Goal: Task Accomplishment & Management: Use online tool/utility

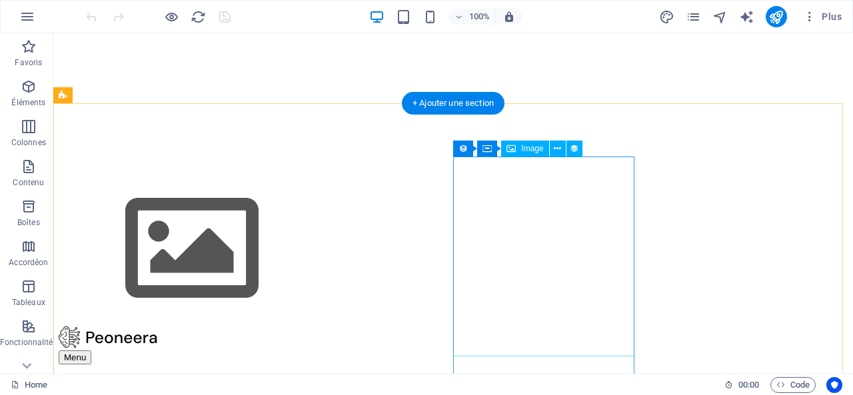
scroll to position [400, 0]
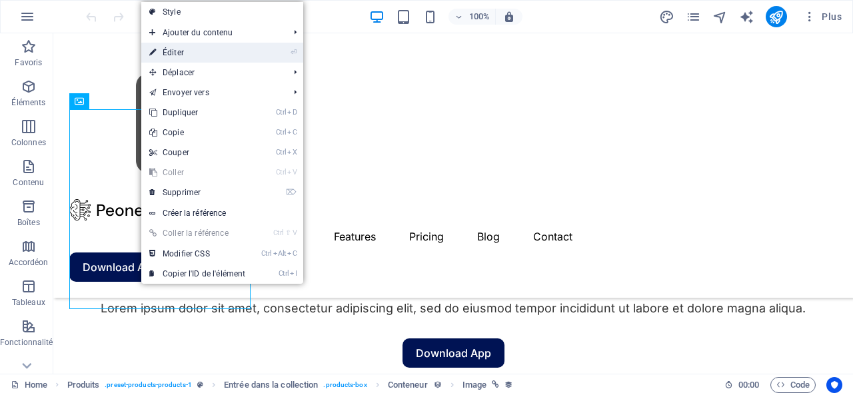
click at [209, 48] on link "⏎ Éditer" at bounding box center [197, 53] width 112 height 20
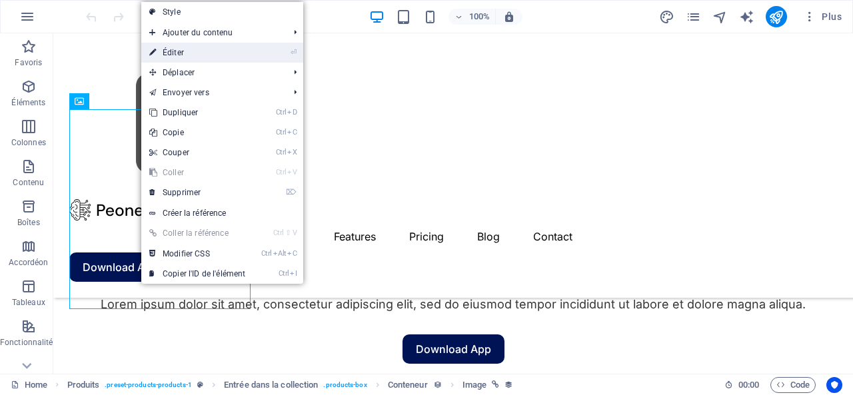
select select "px"
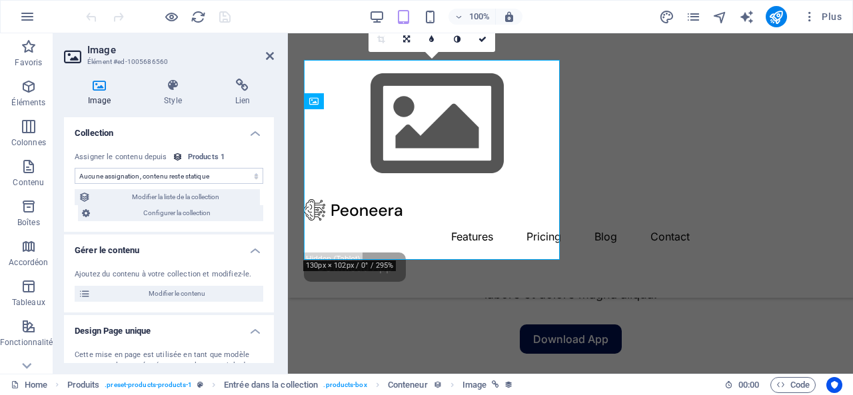
select select "image"
click at [243, 90] on icon at bounding box center [242, 85] width 63 height 13
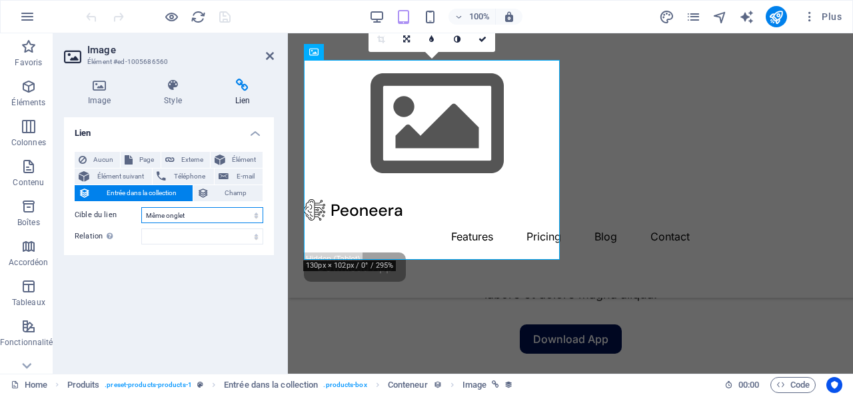
click at [199, 214] on select "Nouvel onglet Même onglet Superposition" at bounding box center [202, 215] width 122 height 16
click at [117, 318] on div "Lien Aucun Page Externe Élément Élément suivant Téléphone E-mail Entrée dans la…" at bounding box center [169, 240] width 210 height 246
click at [132, 157] on button "Page" at bounding box center [141, 160] width 40 height 16
select select
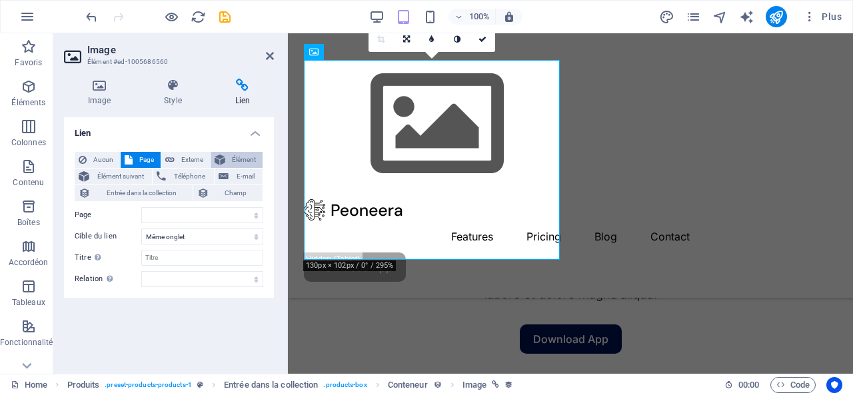
click at [237, 158] on span "Élément" at bounding box center [243, 160] width 29 height 16
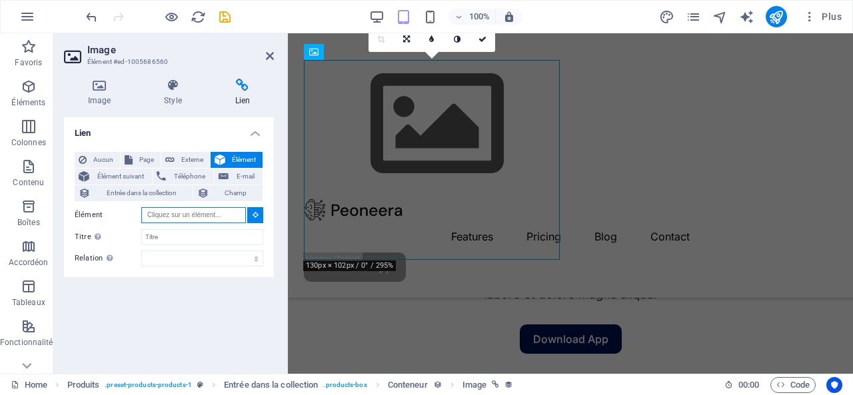
click at [211, 214] on input "Élément" at bounding box center [193, 215] width 105 height 16
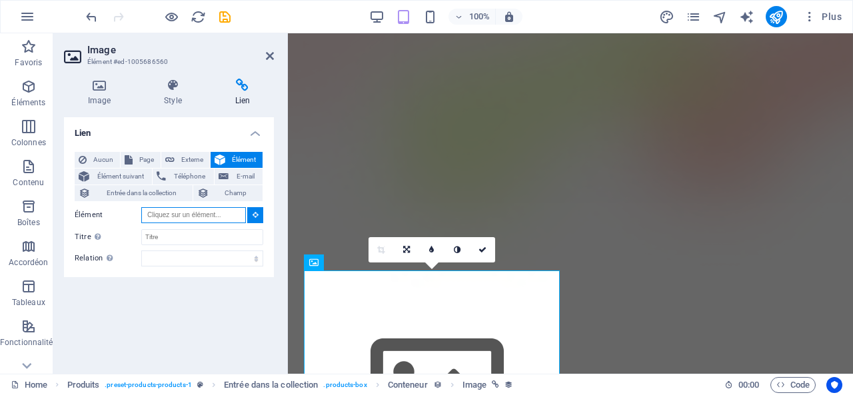
scroll to position [261, 0]
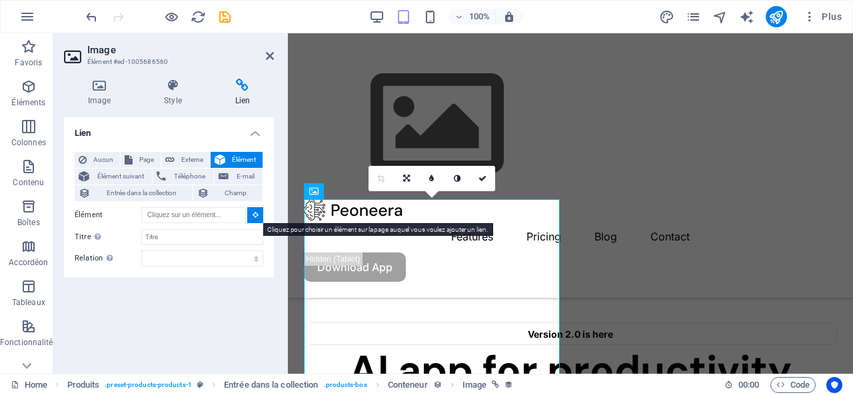
click at [254, 219] on button at bounding box center [255, 215] width 16 height 16
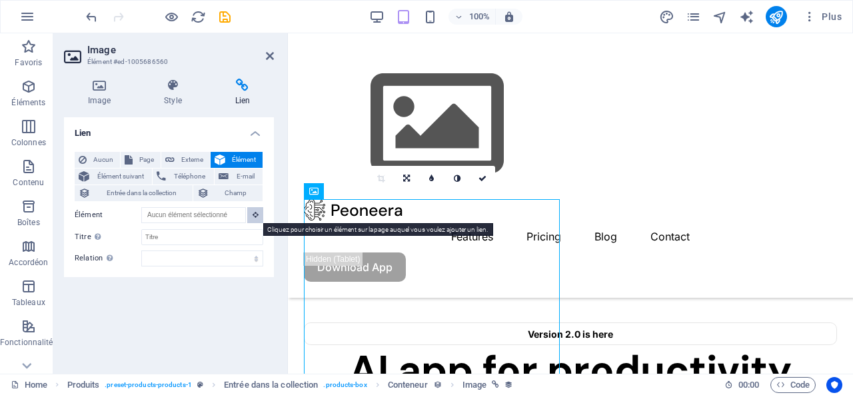
click at [255, 218] on icon at bounding box center [256, 214] width 6 height 7
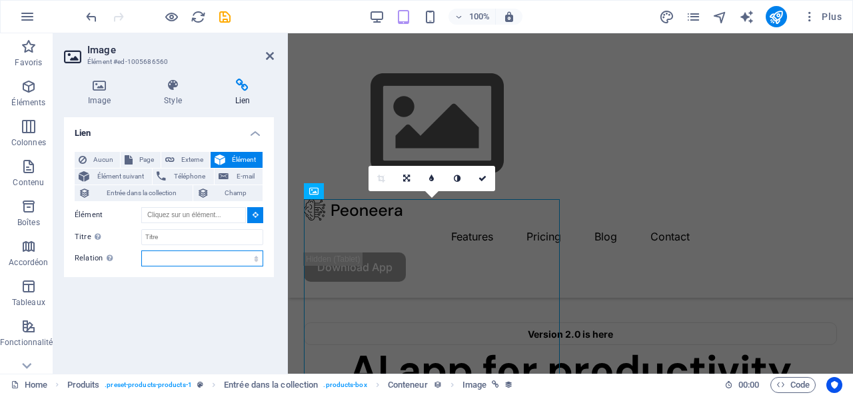
click at [170, 257] on select "alternate author bookmark external help license next nofollow noreferrer noopen…" at bounding box center [202, 259] width 122 height 16
click at [147, 310] on div "Lien Aucun Page Externe Élément Élément suivant Téléphone E-mail Entrée dans la…" at bounding box center [169, 240] width 210 height 246
click at [171, 85] on icon at bounding box center [172, 85] width 65 height 13
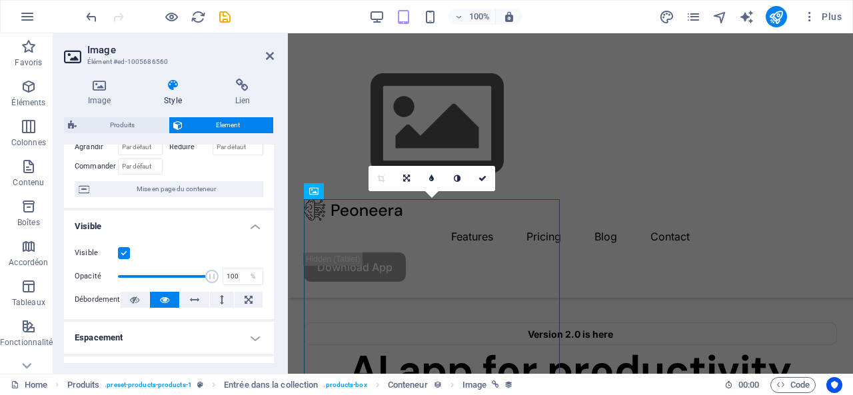
scroll to position [0, 0]
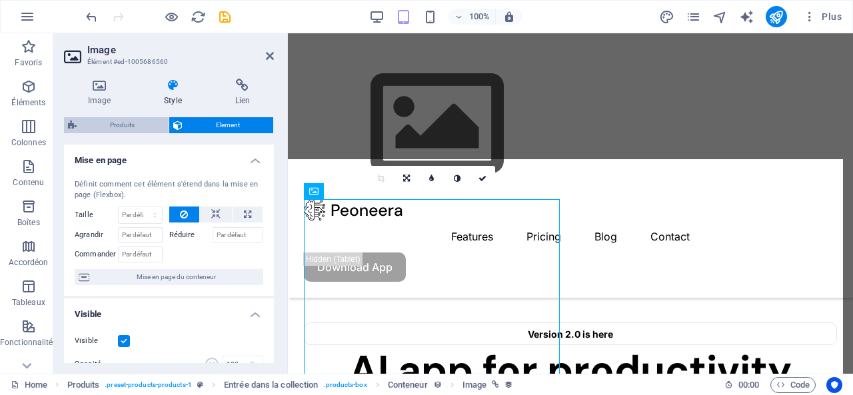
click at [127, 124] on span "Produits" at bounding box center [123, 125] width 84 height 16
select select "rem"
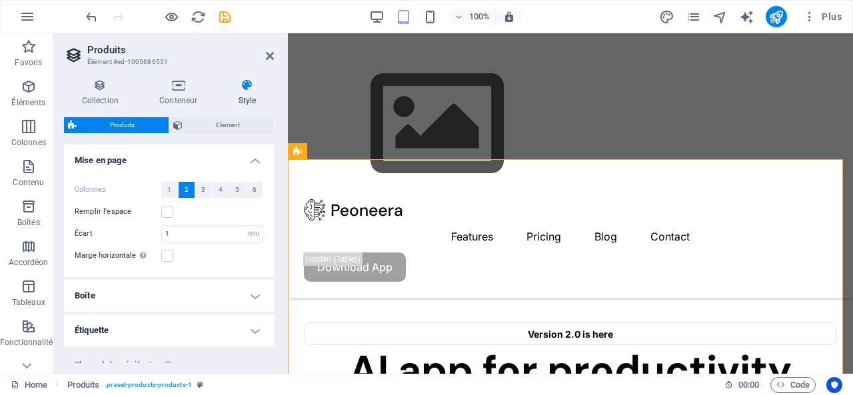
scroll to position [35, 0]
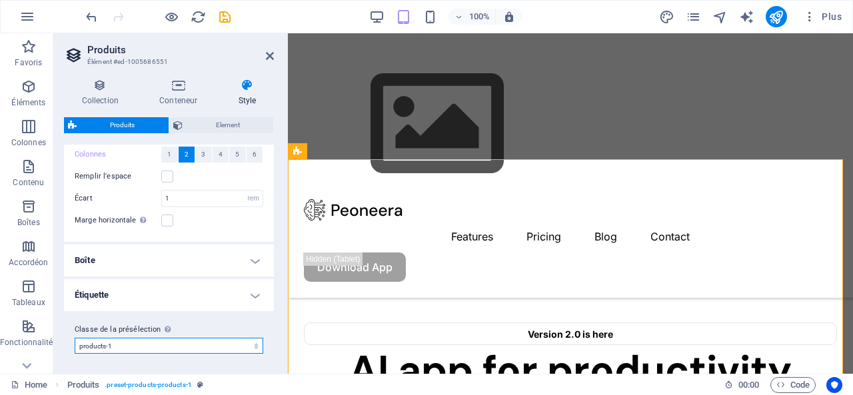
click at [223, 347] on select "products-1 Ajouter la classe de la présélection" at bounding box center [169, 346] width 189 height 16
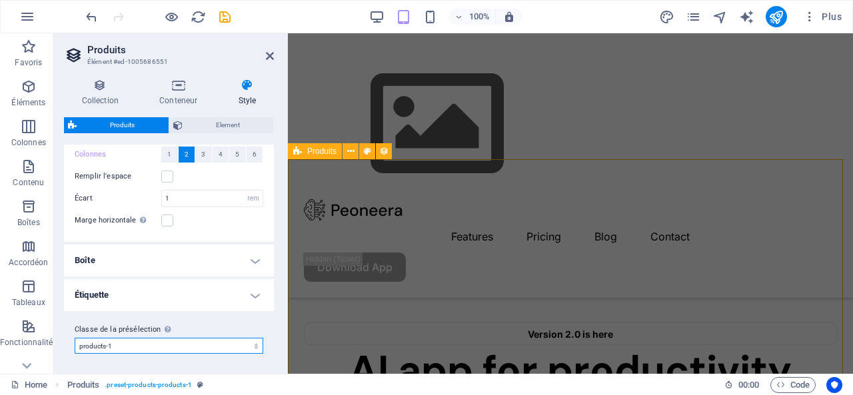
click at [321, 150] on span "Produits" at bounding box center [321, 151] width 29 height 8
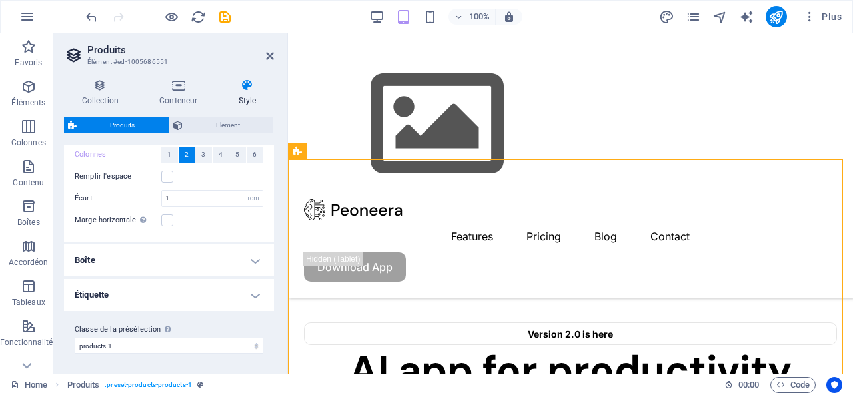
click at [157, 253] on h4 "Boîte" at bounding box center [169, 261] width 210 height 32
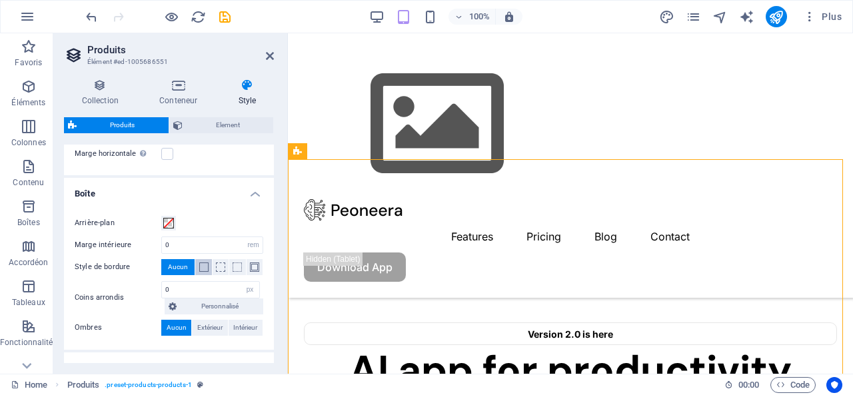
scroll to position [175, 0]
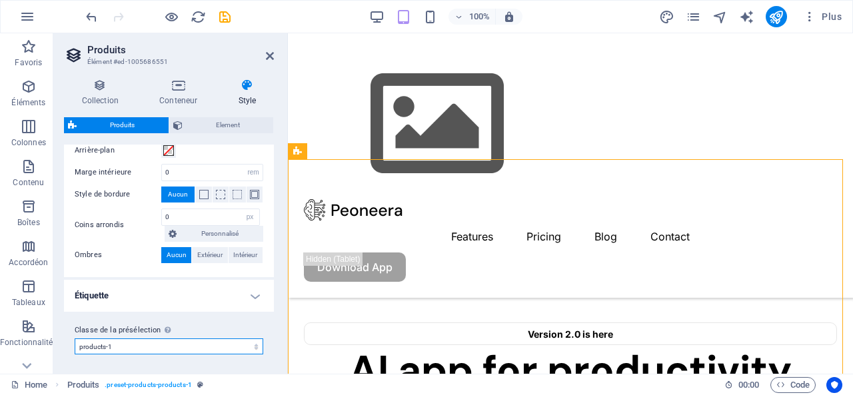
click at [113, 343] on select "products-1 Ajouter la classe de la présélection" at bounding box center [169, 347] width 189 height 16
click at [115, 343] on select "products-1 Ajouter la classe de la présélection" at bounding box center [169, 347] width 189 height 16
click at [75, 339] on select "products-1 Ajouter la classe de la présélection" at bounding box center [169, 347] width 189 height 16
select select "preset-products-products-1"
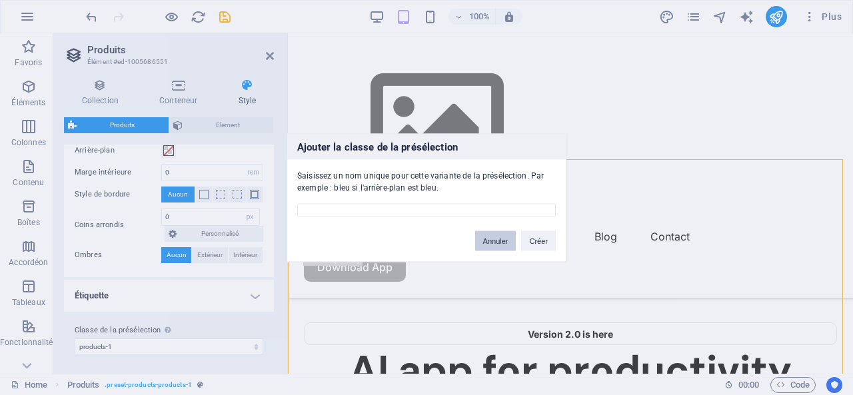
click at [490, 237] on button "Annuler" at bounding box center [495, 241] width 41 height 20
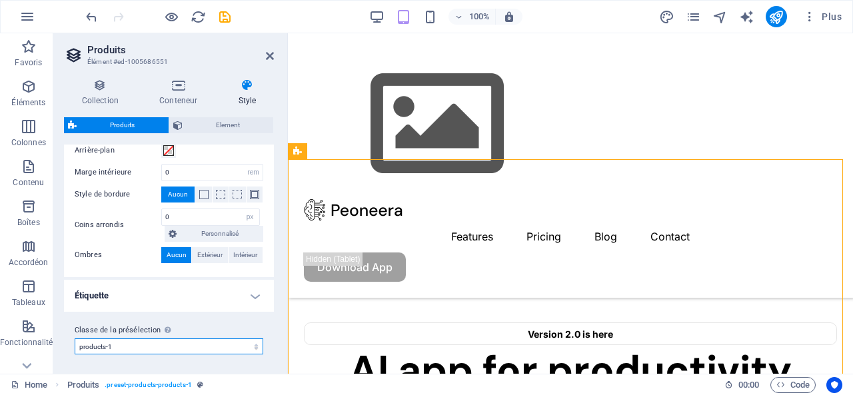
click at [121, 341] on select "products-1 Ajouter la classe de la présélection" at bounding box center [169, 347] width 189 height 16
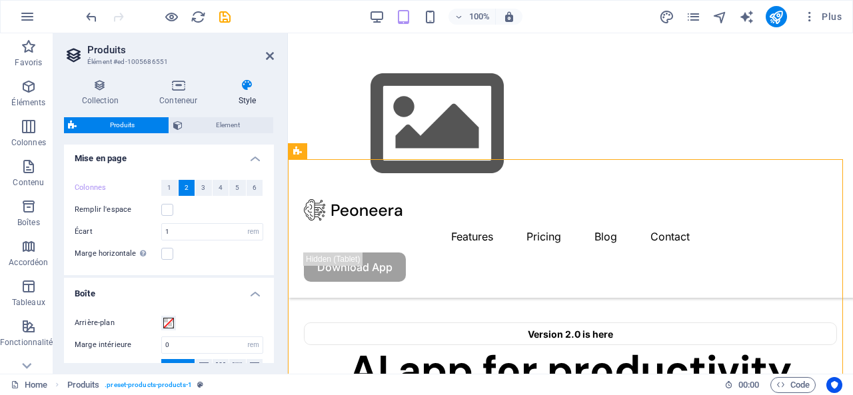
scroll to position [0, 0]
click at [169, 191] on span "1" at bounding box center [169, 190] width 4 height 16
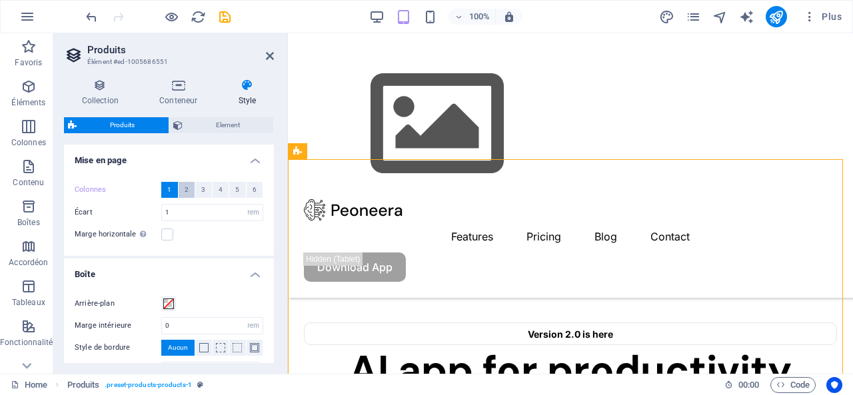
click at [185, 189] on span "2" at bounding box center [187, 190] width 4 height 16
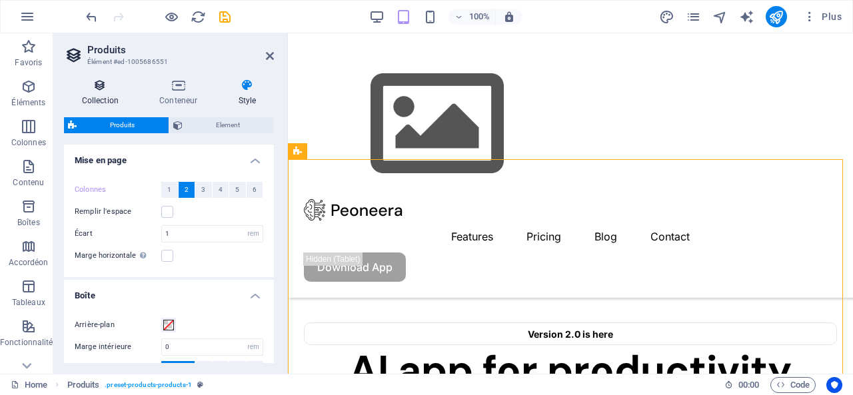
click at [89, 87] on icon at bounding box center [100, 85] width 73 height 13
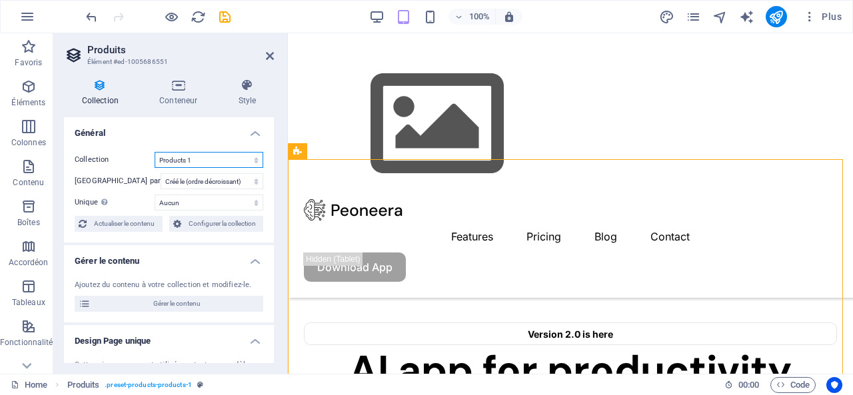
click at [188, 157] on select "Posts Products 1 Produits test said" at bounding box center [209, 160] width 109 height 16
click at [155, 152] on select "Posts Products 1 Produits test said" at bounding box center [209, 160] width 109 height 16
select select "68ded302af89e349ff0dd1af"
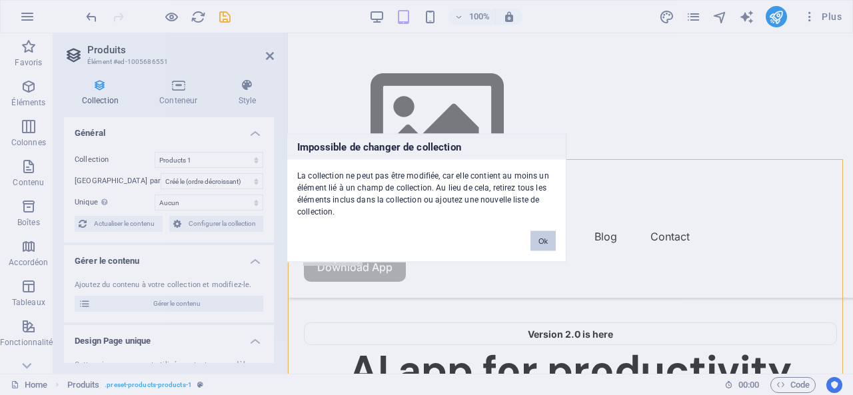
click at [544, 239] on button "Ok" at bounding box center [543, 241] width 25 height 20
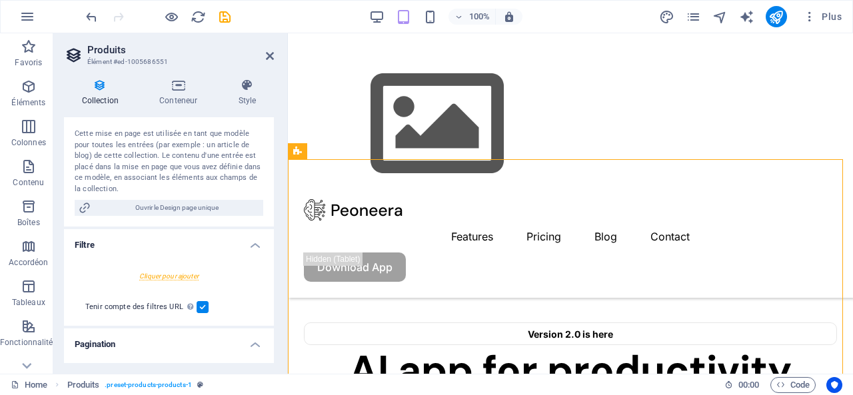
scroll to position [105, 0]
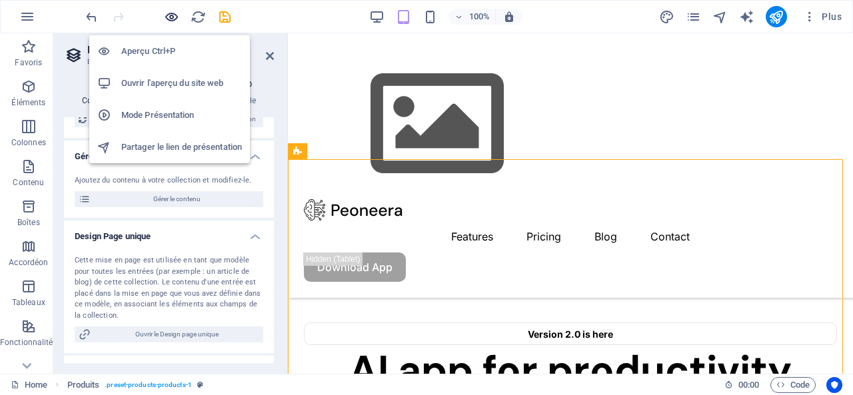
click at [171, 13] on icon "button" at bounding box center [171, 16] width 15 height 15
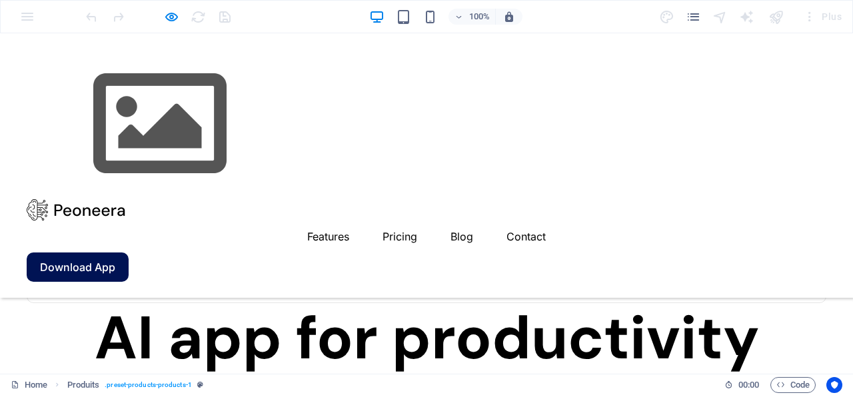
scroll to position [315, 0]
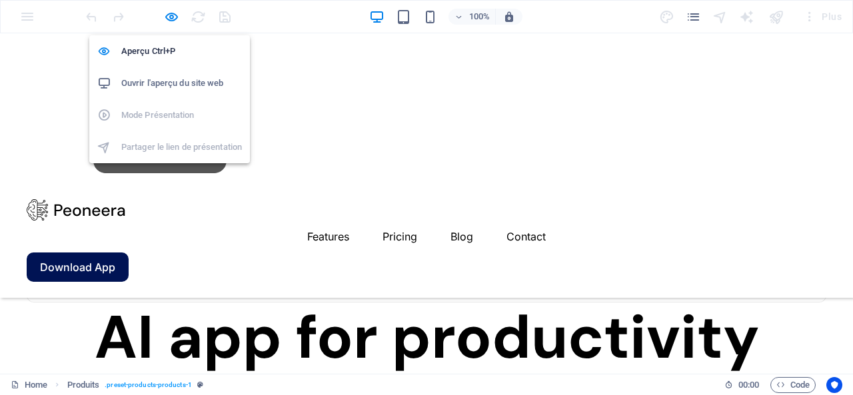
drag, startPoint x: 192, startPoint y: 81, endPoint x: 175, endPoint y: 77, distance: 17.6
click at [175, 77] on h6 "Ouvrir l'aperçu du site web" at bounding box center [181, 83] width 121 height 16
click at [170, 17] on icon "button" at bounding box center [171, 16] width 15 height 15
select select "68ded302af89e349ff0dd1af"
select select "createdAt_DESC"
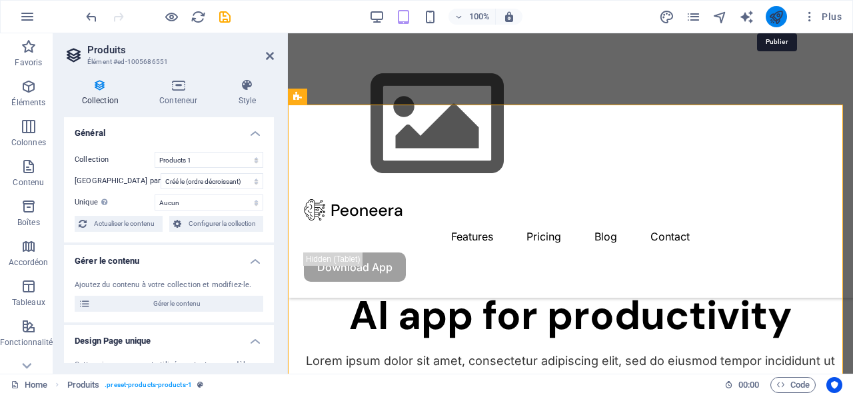
click at [777, 11] on icon "publish" at bounding box center [776, 16] width 15 height 15
select select "68ded302af89e349ff0dd1af"
select select "createdAt_DESC"
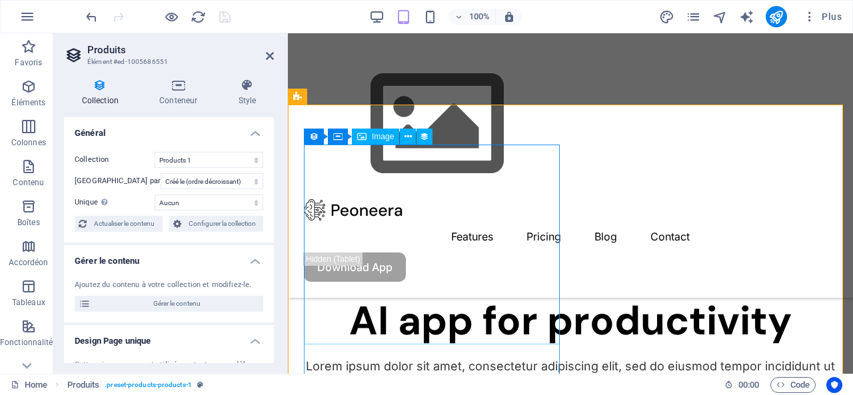
scroll to position [182, 0]
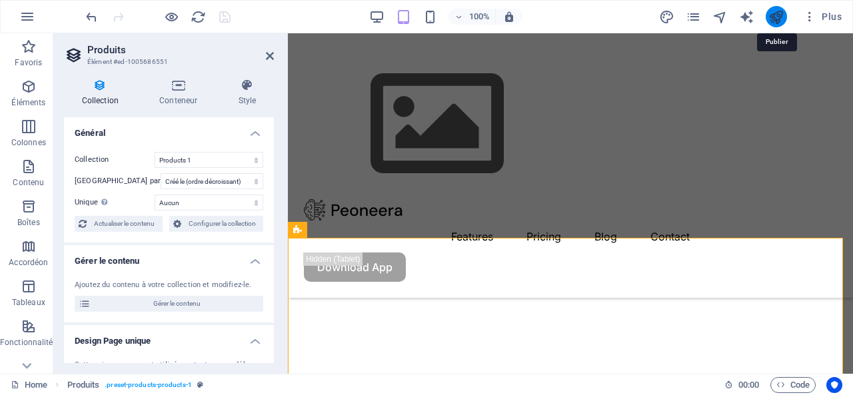
click at [777, 17] on icon "publish" at bounding box center [776, 16] width 15 height 15
select select "68ded302af89e349ff0dd1af"
select select "createdAt_DESC"
click at [777, 17] on icon "publish" at bounding box center [776, 16] width 15 height 15
select select "68ded302af89e349ff0dd1af"
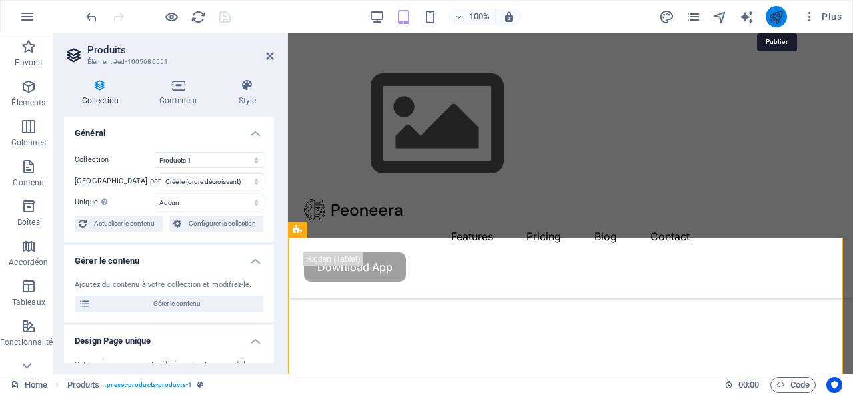
select select "createdAt_DESC"
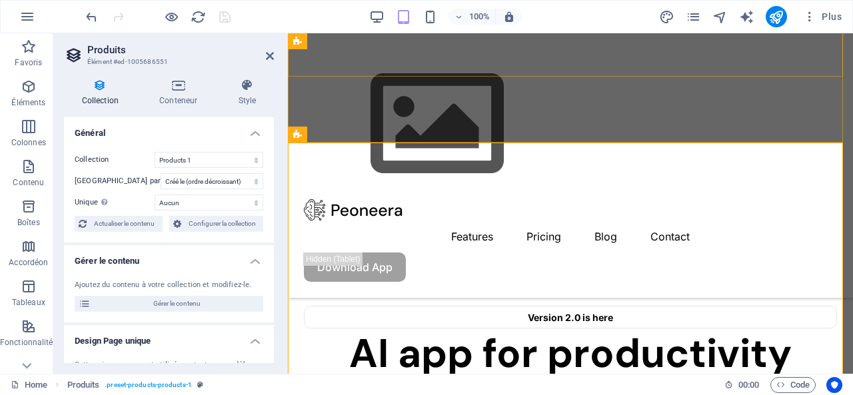
scroll to position [382, 0]
